Goal: Information Seeking & Learning: Learn about a topic

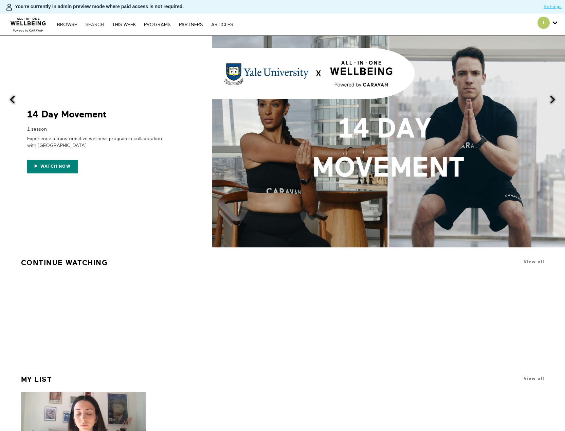
click at [87, 22] on link "Search" at bounding box center [94, 24] width 25 height 5
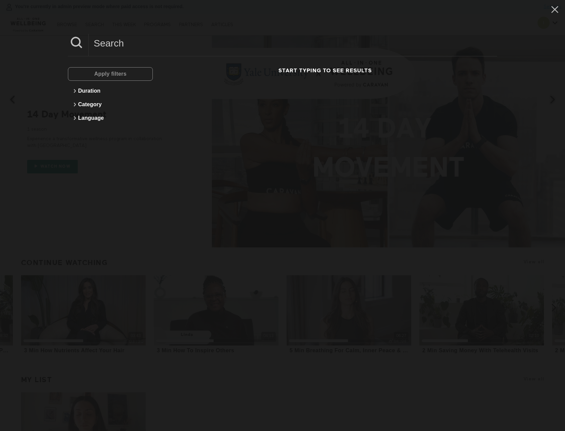
click at [120, 50] on input at bounding box center [293, 43] width 409 height 19
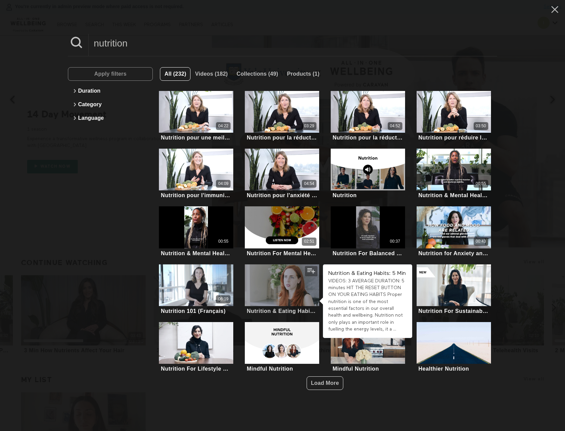
type input "nutrition"
click at [296, 281] on div at bounding box center [282, 286] width 74 height 42
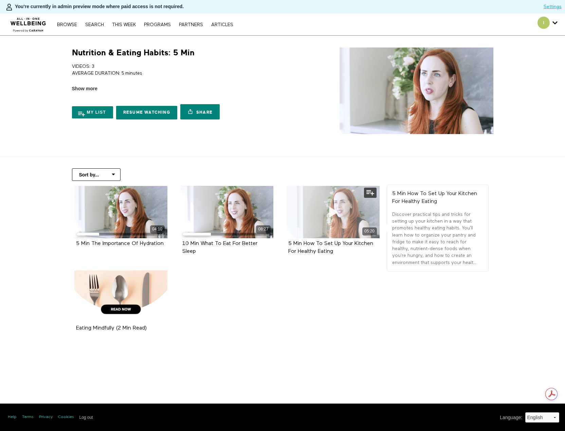
click at [346, 217] on div "05:20" at bounding box center [333, 212] width 93 height 52
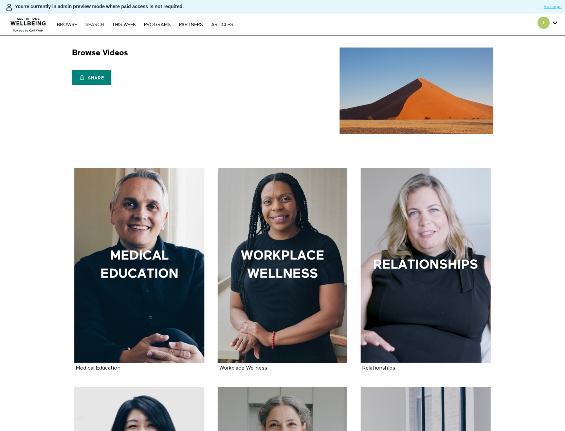
click at [100, 23] on link "Search" at bounding box center [94, 24] width 25 height 5
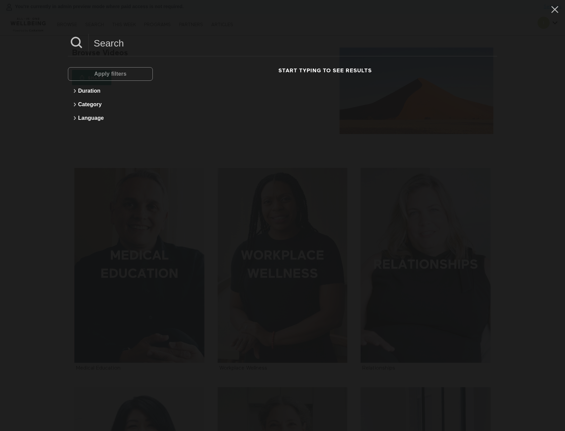
click at [113, 43] on input at bounding box center [293, 43] width 409 height 19
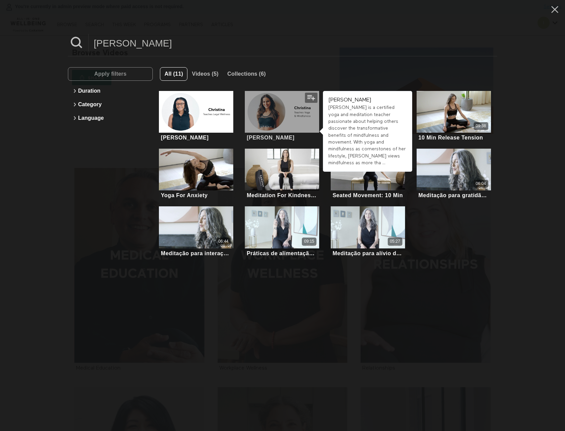
type input "christina"
click at [293, 109] on div at bounding box center [282, 112] width 74 height 42
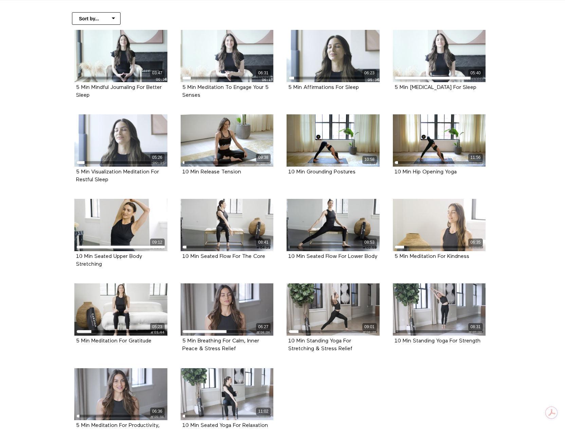
scroll to position [170, 0]
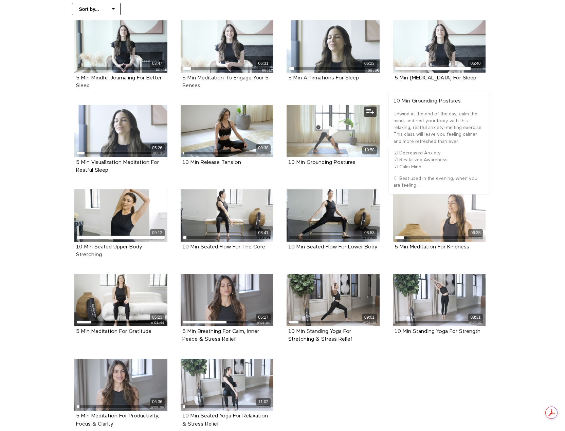
click at [332, 137] on icon at bounding box center [333, 131] width 20 height 12
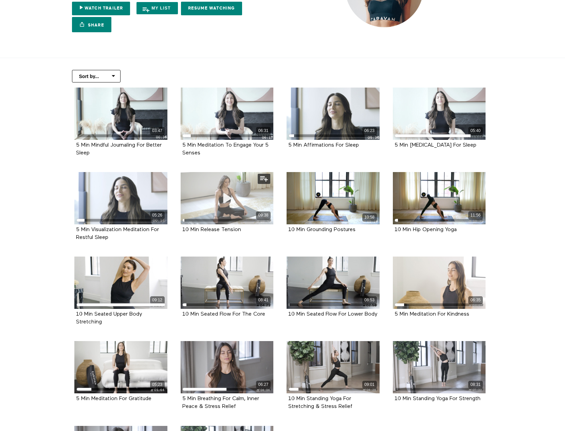
scroll to position [102, 0]
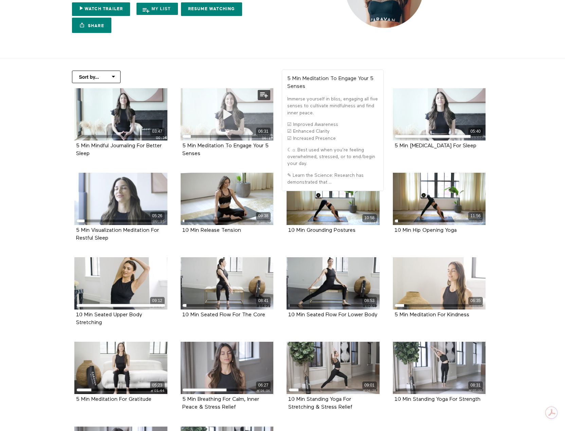
click at [229, 107] on span at bounding box center [227, 114] width 20 height 20
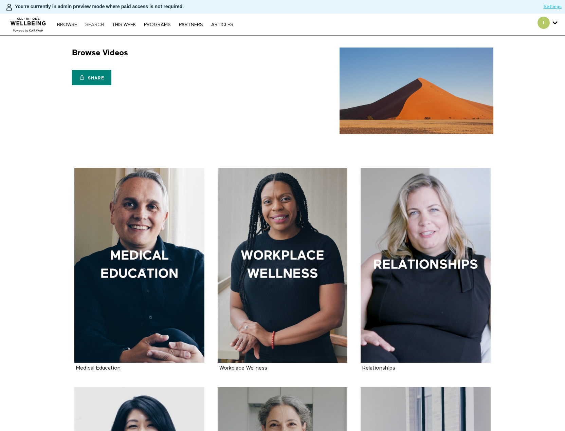
click at [93, 23] on link "Search" at bounding box center [94, 24] width 25 height 5
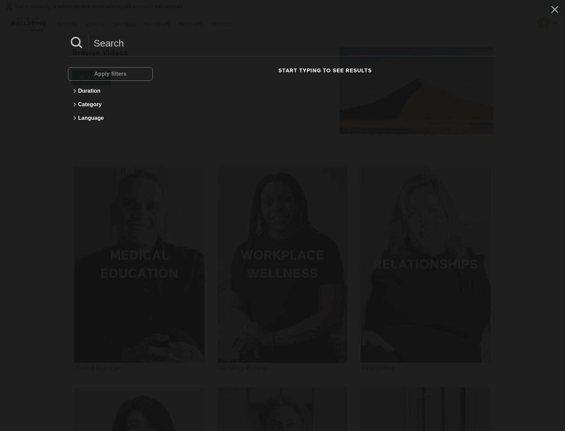
click at [128, 47] on input at bounding box center [293, 43] width 409 height 19
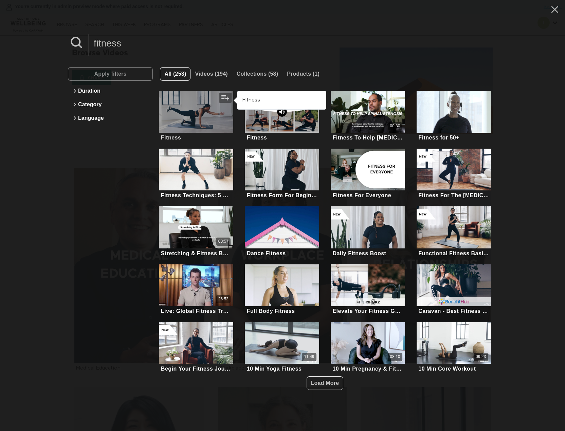
type input "fitness"
click at [194, 114] on div at bounding box center [196, 112] width 74 height 42
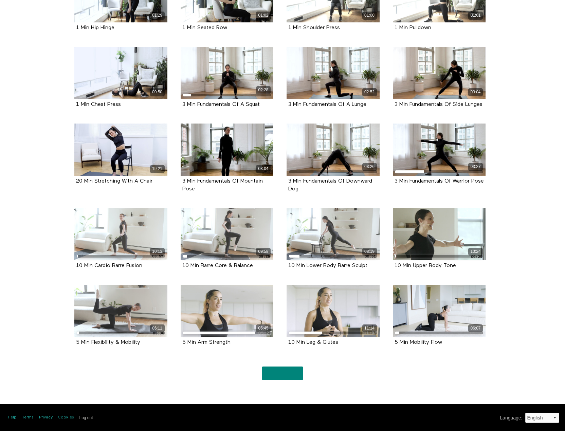
scroll to position [793, 0]
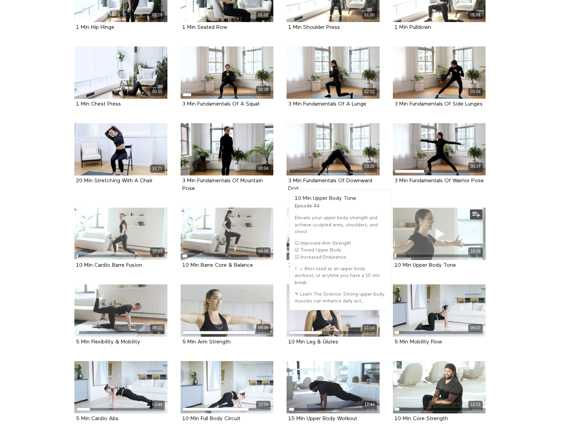
click at [449, 223] on div "10:24" at bounding box center [439, 234] width 93 height 52
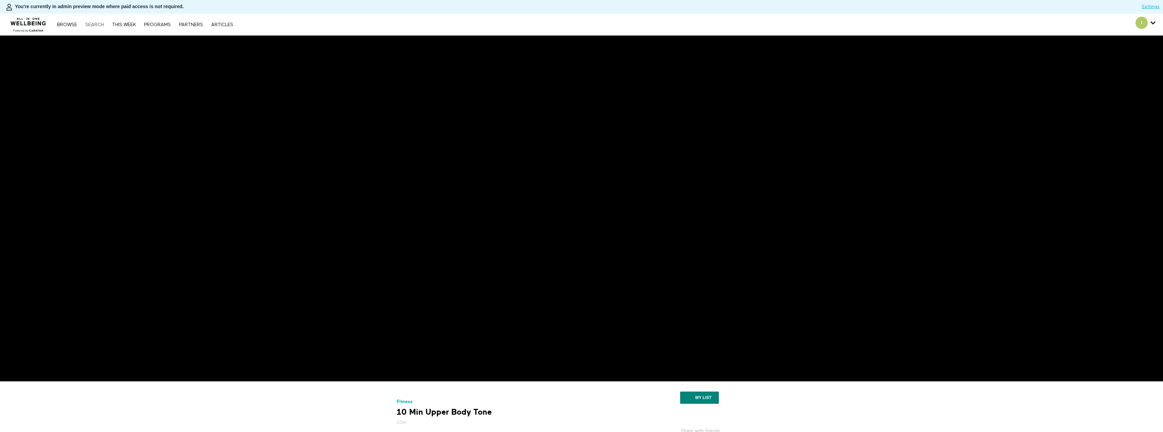
click at [100, 24] on link "Search" at bounding box center [94, 24] width 25 height 5
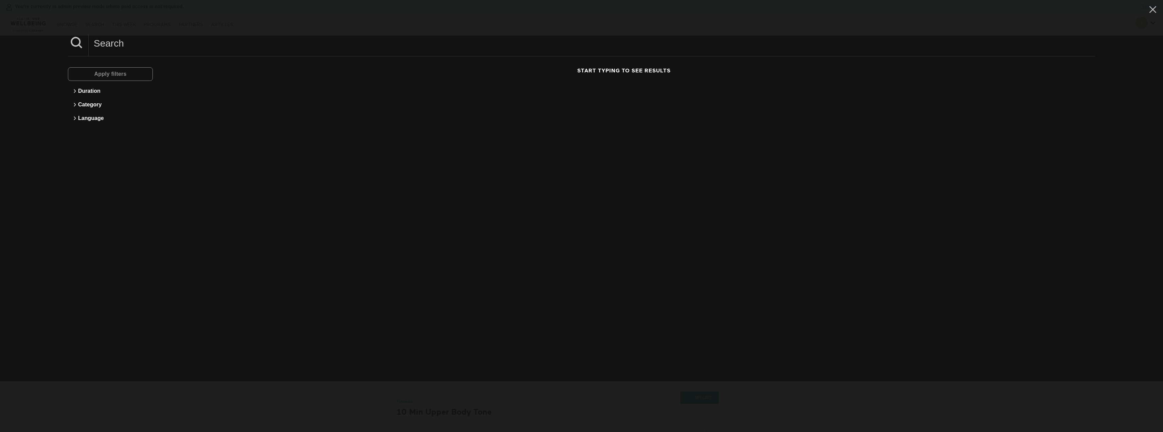
click at [167, 43] on input at bounding box center [592, 43] width 1007 height 19
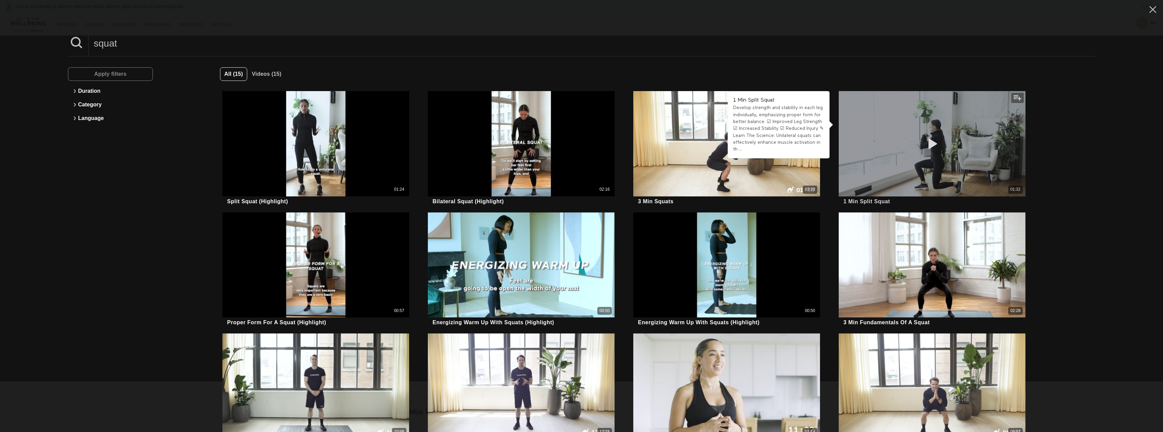
type input "squat"
click at [883, 163] on div "01:32" at bounding box center [932, 143] width 187 height 105
